Goal: Task Accomplishment & Management: Use online tool/utility

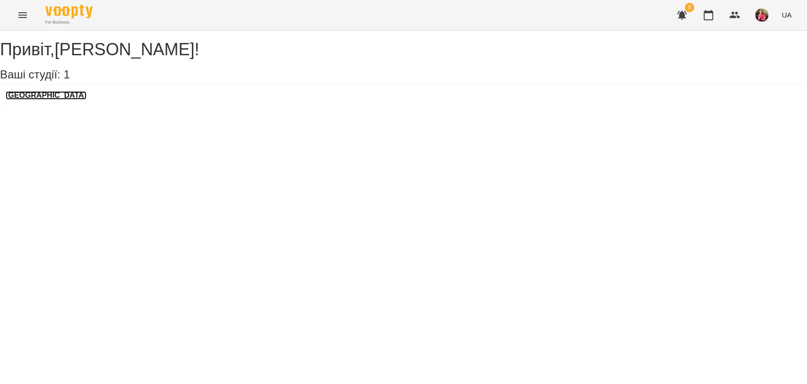
click at [41, 100] on h3 "[GEOGRAPHIC_DATA]" at bounding box center [46, 95] width 81 height 9
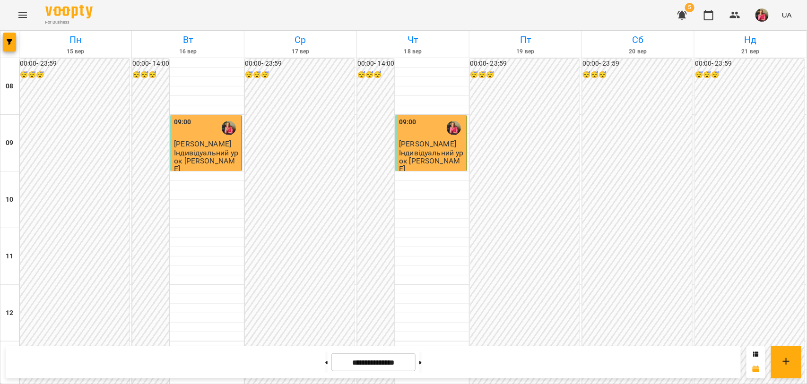
scroll to position [414, 0]
click at [422, 362] on button at bounding box center [420, 362] width 2 height 21
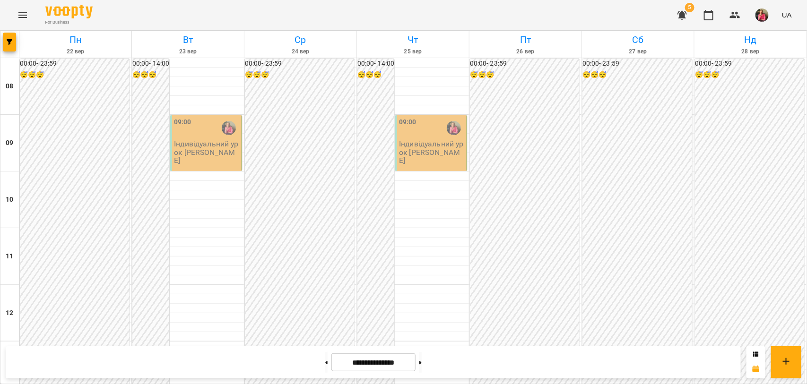
scroll to position [390, 0]
click at [325, 365] on icon at bounding box center [326, 363] width 2 height 4
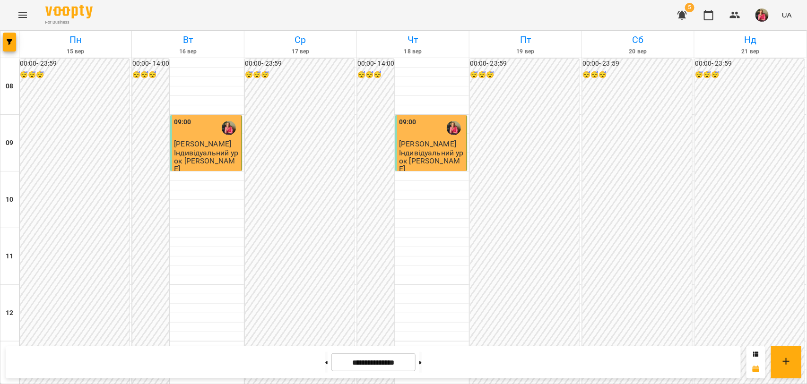
scroll to position [414, 0]
click at [422, 364] on icon at bounding box center [420, 363] width 2 height 4
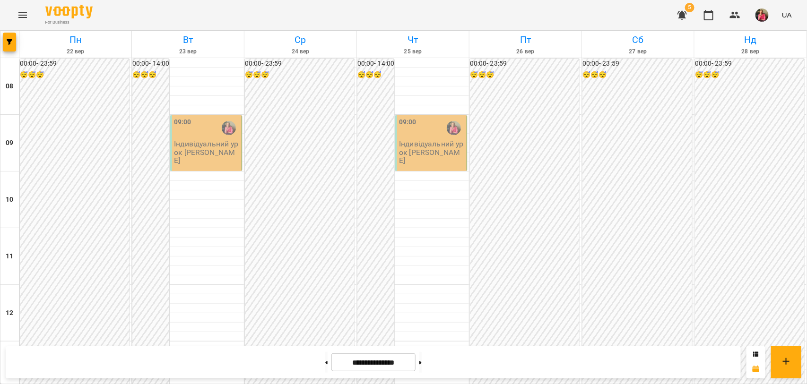
scroll to position [0, 0]
click at [422, 367] on button at bounding box center [420, 362] width 2 height 21
click at [325, 365] on button at bounding box center [326, 362] width 2 height 21
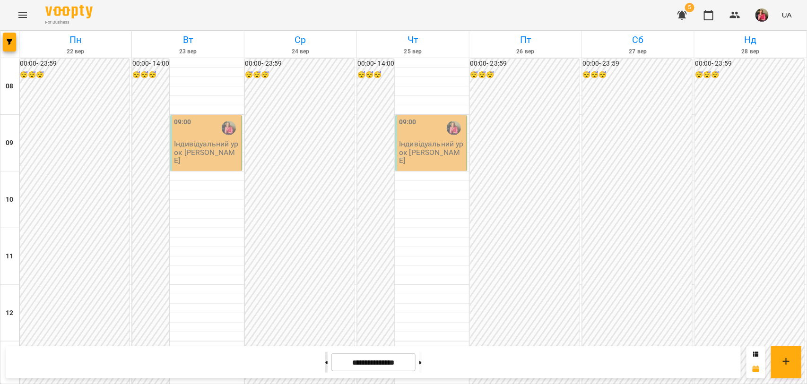
click at [325, 362] on button at bounding box center [326, 362] width 2 height 21
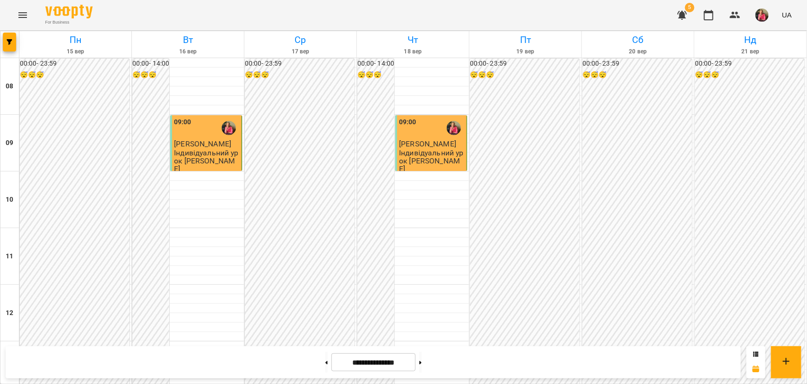
scroll to position [473, 0]
click at [422, 364] on button at bounding box center [420, 362] width 2 height 21
type input "**********"
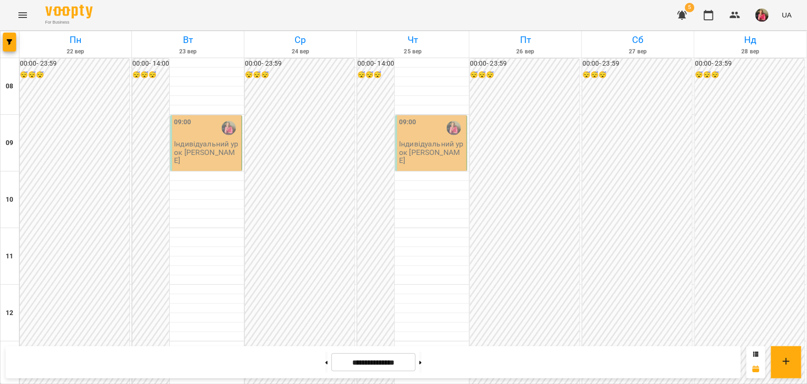
scroll to position [0, 0]
